Goal: Task Accomplishment & Management: Complete application form

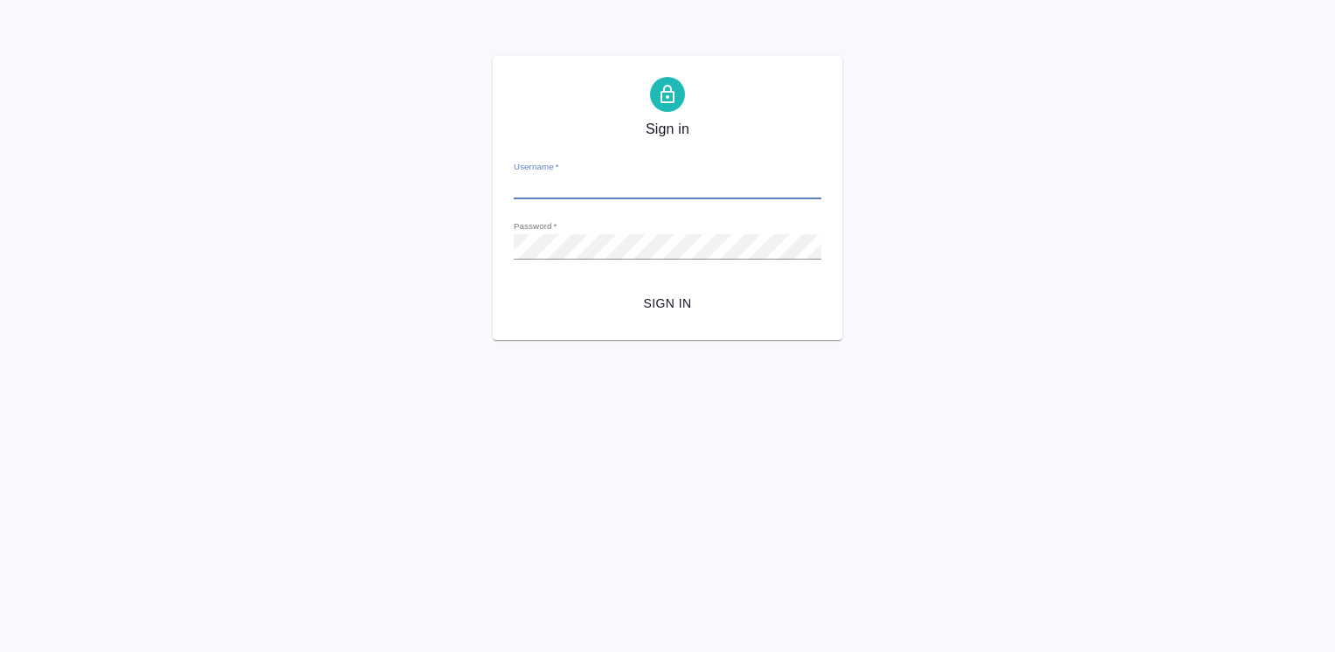
type input "i.efremova@awatera.com"
click at [660, 301] on span "Sign in" at bounding box center [668, 304] width 280 height 22
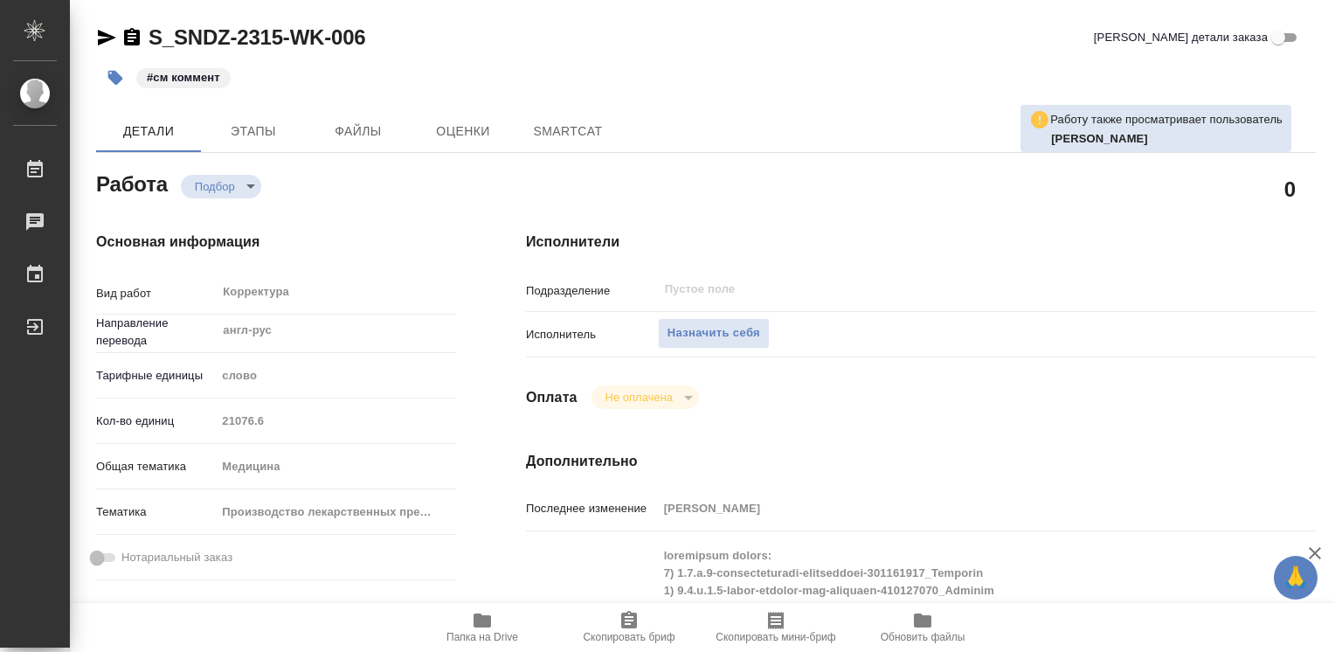
type textarea "x"
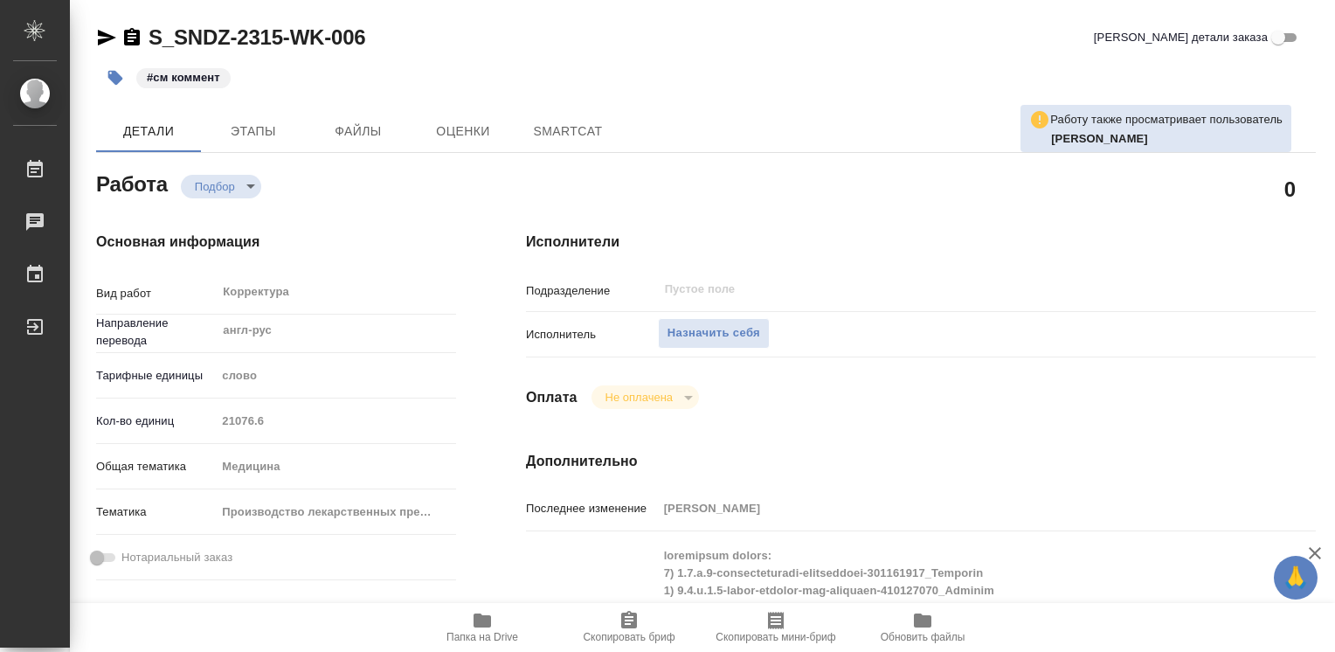
type textarea "x"
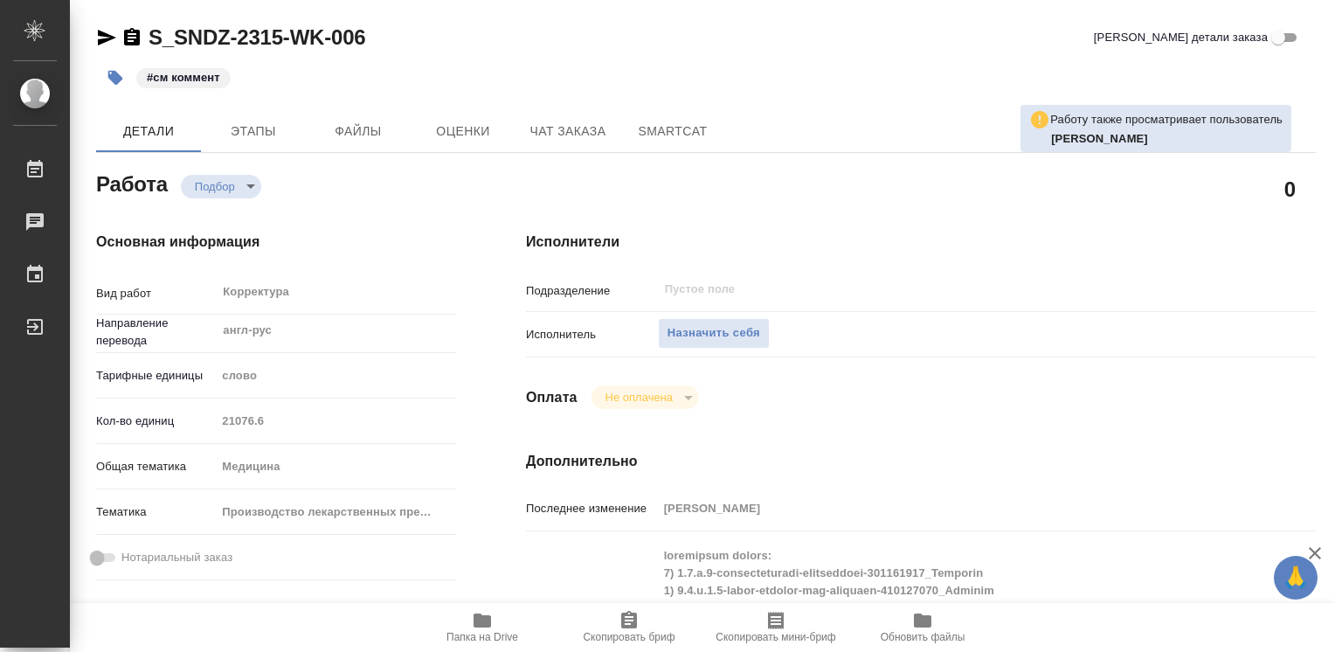
type textarea "x"
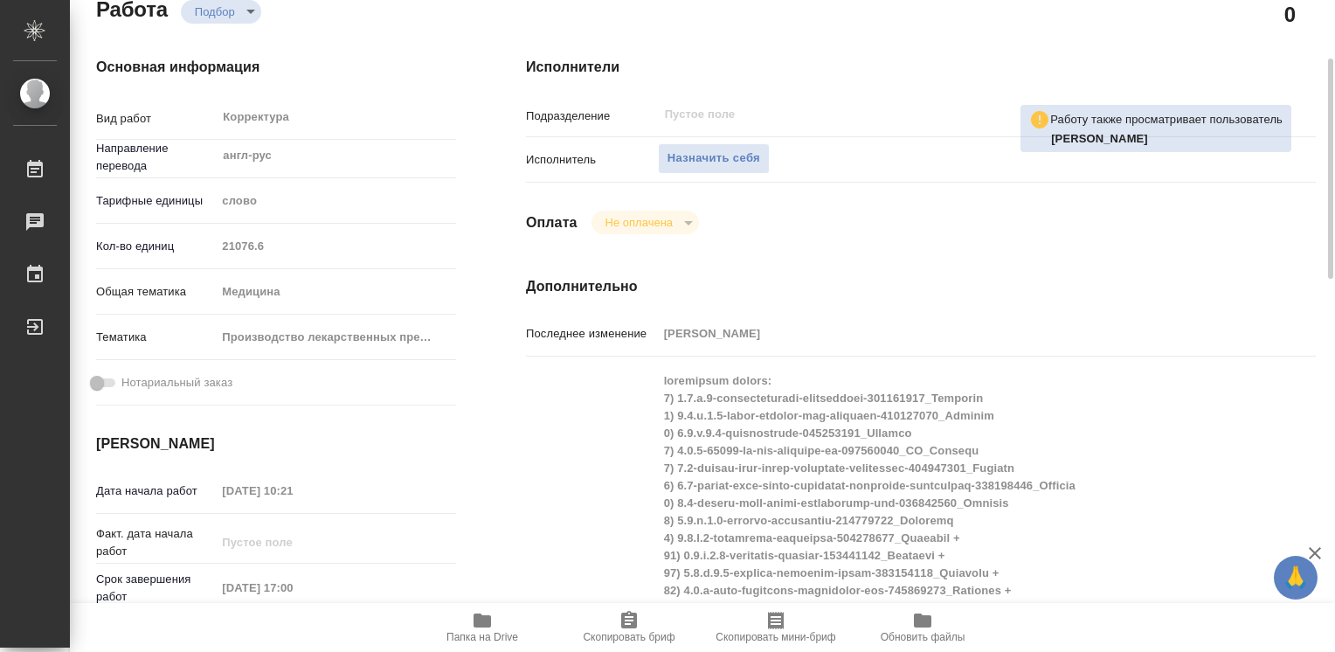
type textarea "x"
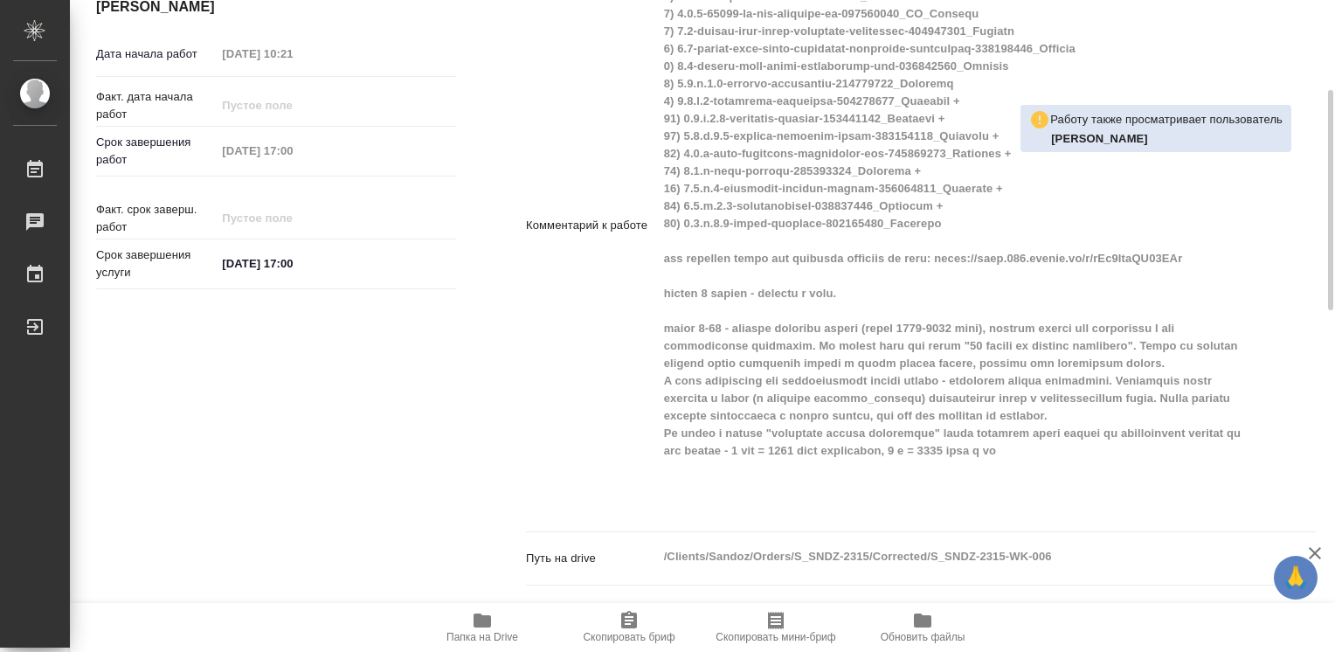
scroll to position [524, 0]
